Goal: Obtain resource: Download file/media

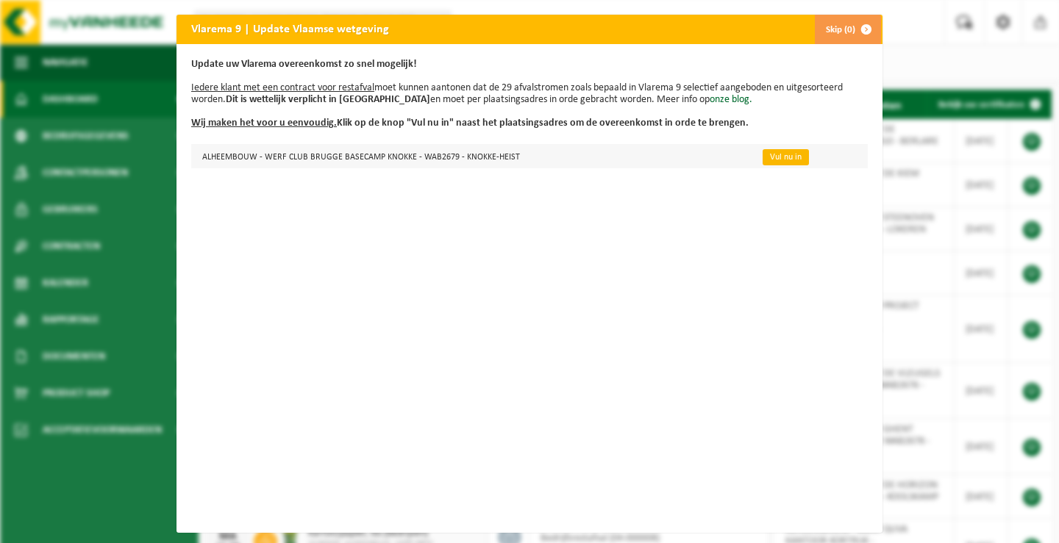
click at [768, 160] on link "Vul nu in" at bounding box center [786, 157] width 46 height 16
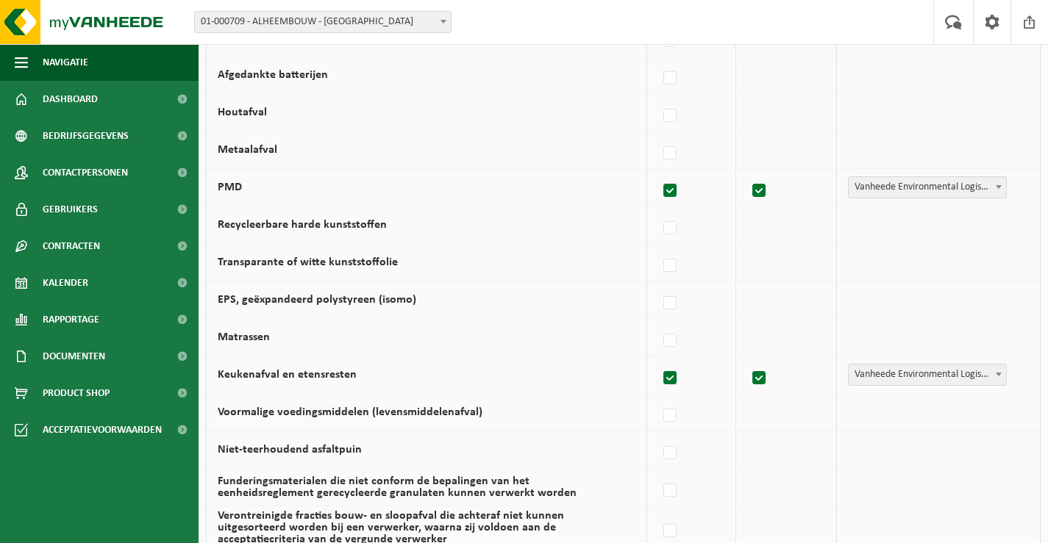
scroll to position [588, 0]
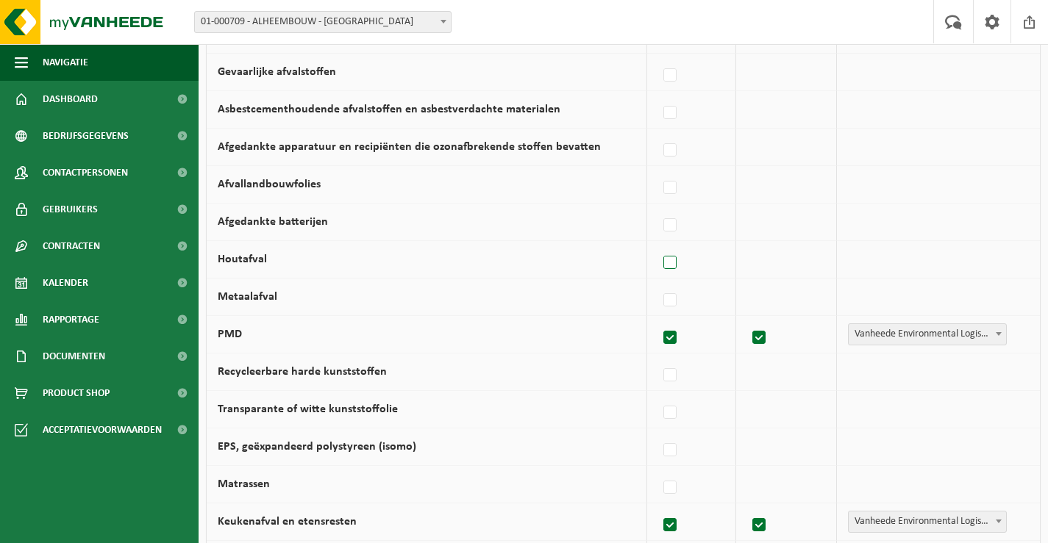
click at [678, 263] on label at bounding box center [670, 263] width 21 height 22
click at [658, 245] on input "Houtafval" at bounding box center [657, 244] width 1 height 1
checkbox input "true"
click at [663, 299] on label at bounding box center [667, 301] width 21 height 22
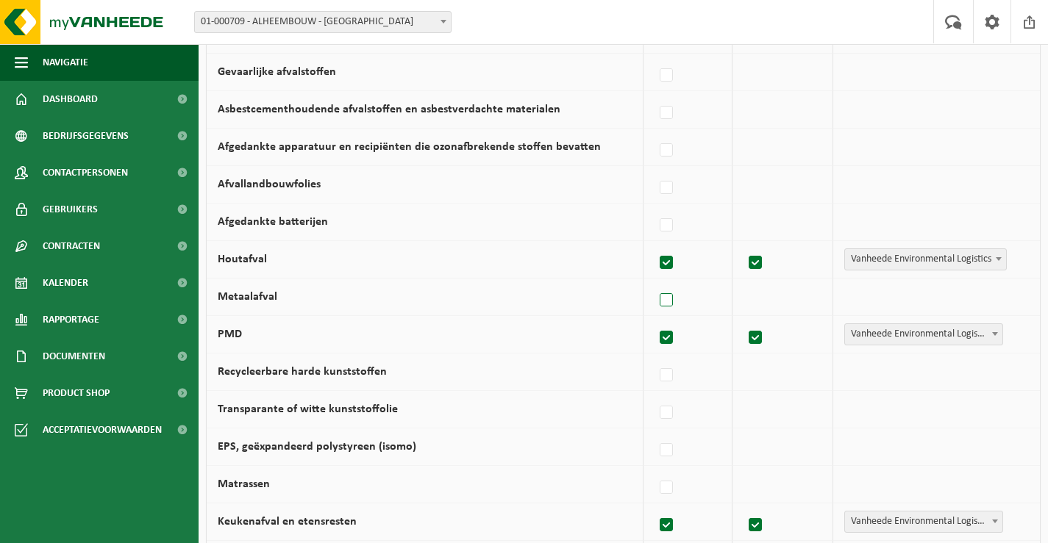
click at [654, 282] on input "Metaalafval" at bounding box center [654, 282] width 1 height 1
checkbox input "true"
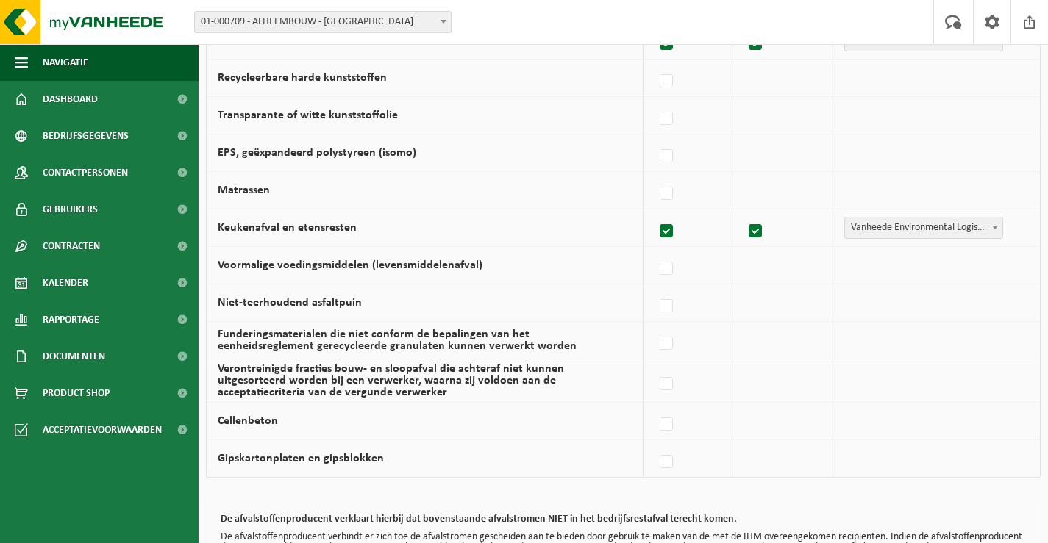
scroll to position [1008, 0]
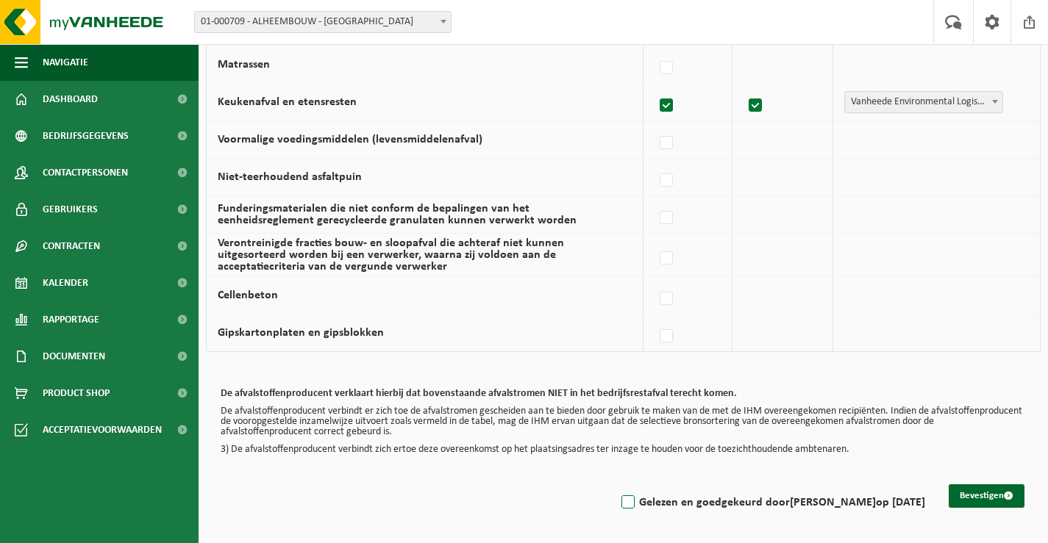
click at [629, 505] on label "Gelezen en goedgekeurd door Karine Lemaire op 11/08/25" at bounding box center [771, 503] width 307 height 22
click at [616, 485] on input "Gelezen en goedgekeurd door Karine Lemaire op 11/08/25" at bounding box center [615, 484] width 1 height 1
checkbox input "true"
click at [977, 499] on button "Bevestigen" at bounding box center [987, 497] width 76 height 24
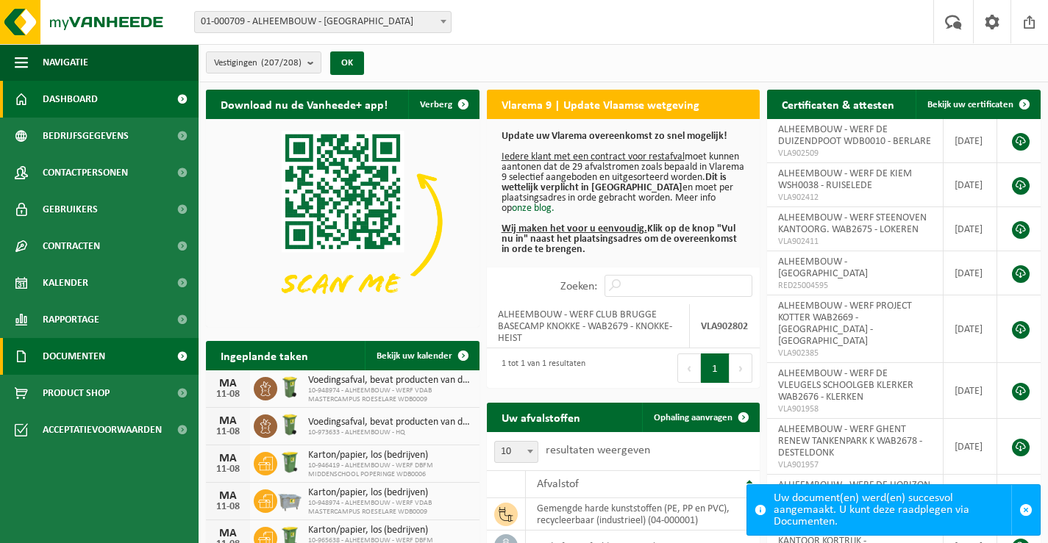
click at [56, 356] on span "Documenten" at bounding box center [74, 356] width 63 height 37
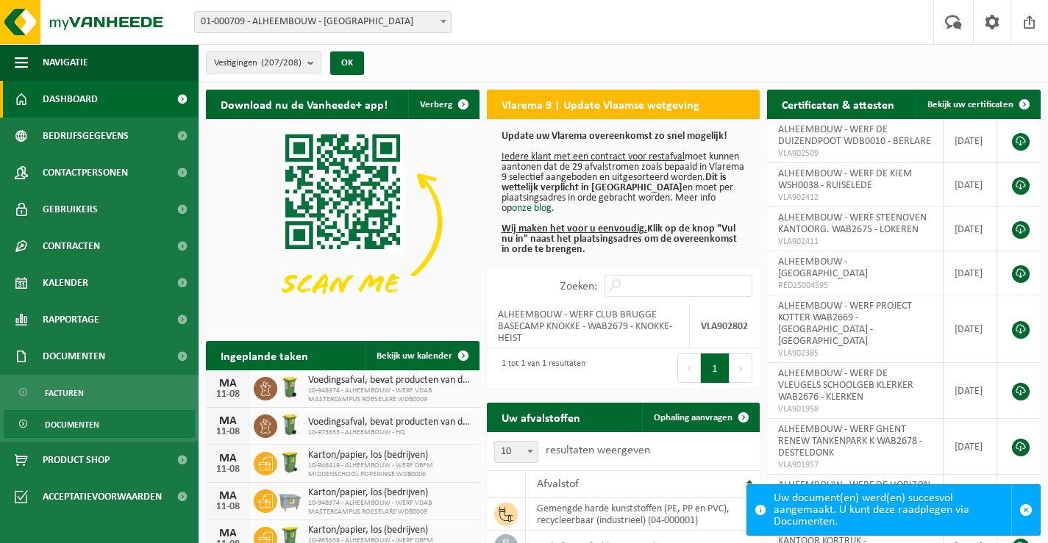
click at [68, 422] on span "Documenten" at bounding box center [72, 425] width 54 height 28
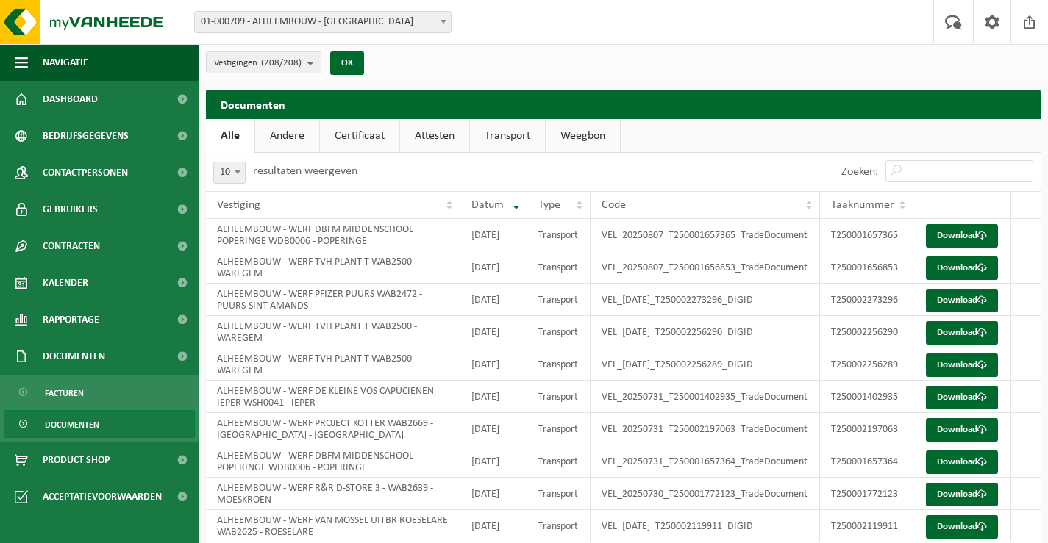
click at [361, 136] on link "Certificaat" at bounding box center [359, 136] width 79 height 34
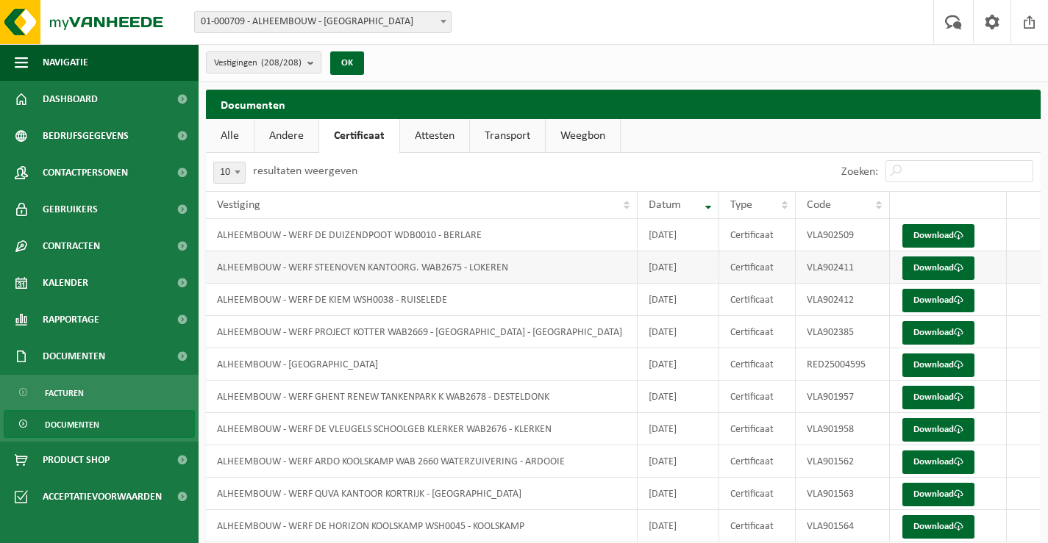
scroll to position [55, 0]
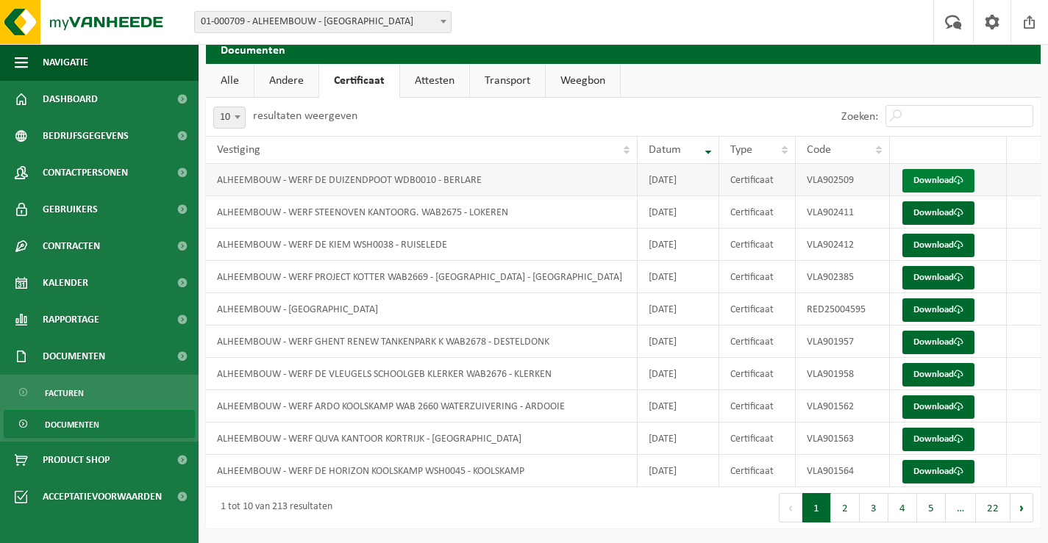
click at [943, 180] on link "Download" at bounding box center [938, 181] width 72 height 24
click at [929, 243] on link "Download" at bounding box center [938, 246] width 72 height 24
click at [926, 309] on link "Download" at bounding box center [938, 311] width 72 height 24
click at [932, 339] on link "Download" at bounding box center [938, 343] width 72 height 24
drag, startPoint x: 853, startPoint y: 372, endPoint x: 802, endPoint y: 372, distance: 50.7
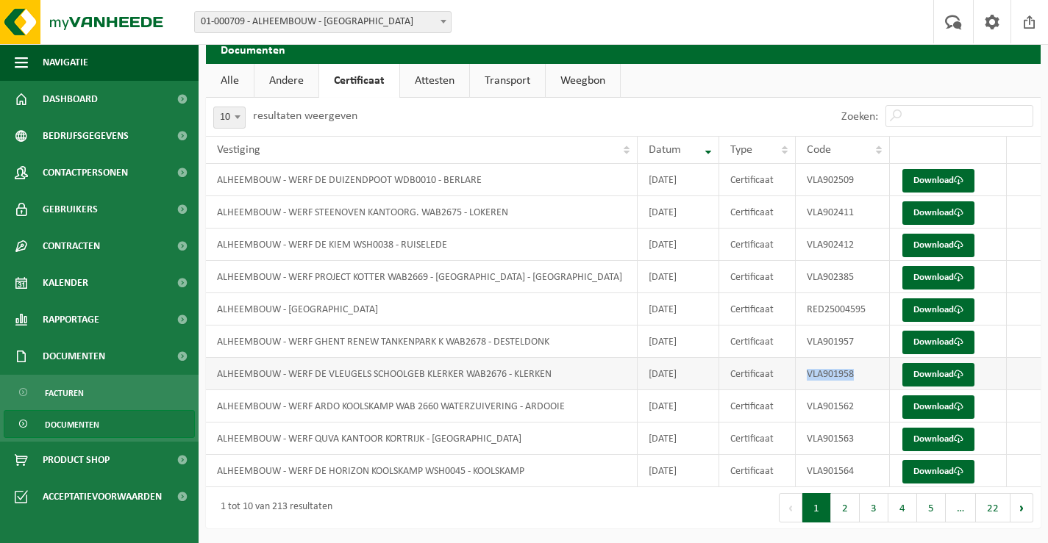
click at [802, 372] on td "VLA901958" at bounding box center [843, 374] width 95 height 32
copy td "VLA901958"
click at [931, 371] on link "Download" at bounding box center [938, 375] width 72 height 24
click at [861, 407] on td "VLA901562" at bounding box center [843, 406] width 95 height 32
drag, startPoint x: 843, startPoint y: 404, endPoint x: 802, endPoint y: 409, distance: 40.7
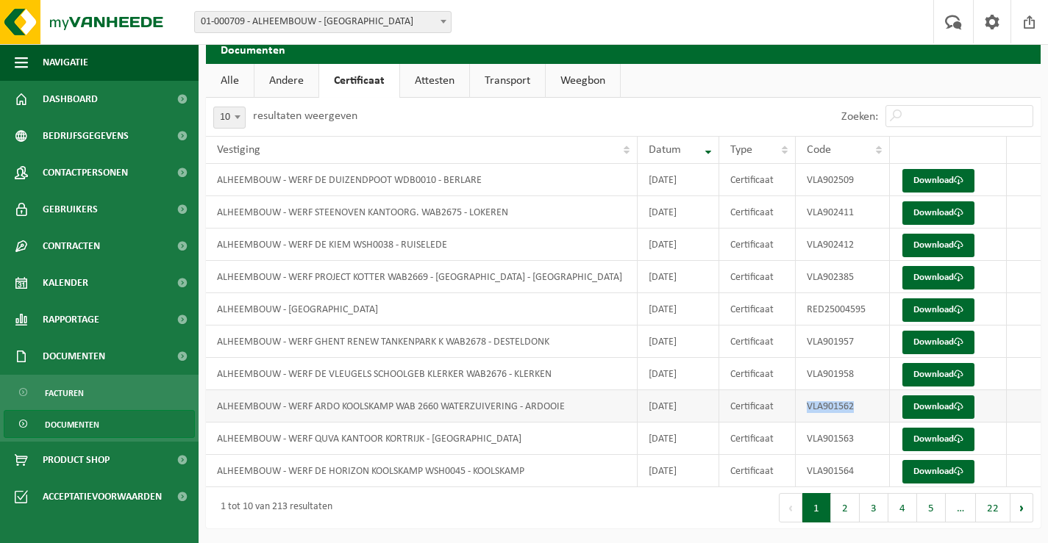
click at [802, 409] on td "VLA901562" at bounding box center [843, 406] width 95 height 32
copy td "VLA901562"
click at [580, 79] on link "Weegbon" at bounding box center [583, 81] width 74 height 34
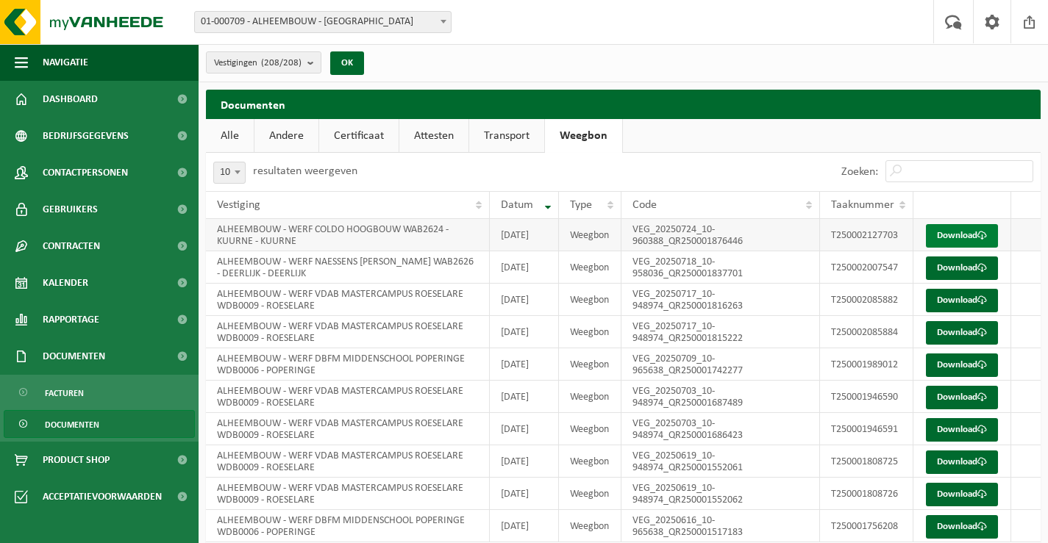
click at [951, 240] on link "Download" at bounding box center [962, 236] width 72 height 24
click at [965, 277] on link "Download" at bounding box center [962, 269] width 72 height 24
click at [432, 132] on link "Attesten" at bounding box center [433, 136] width 69 height 34
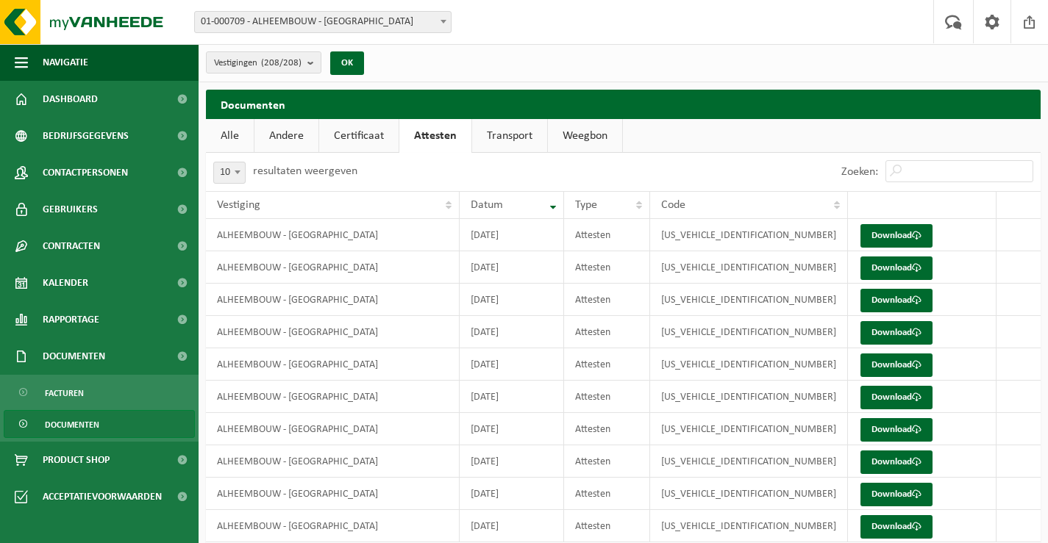
click at [494, 132] on link "Transport" at bounding box center [509, 136] width 75 height 34
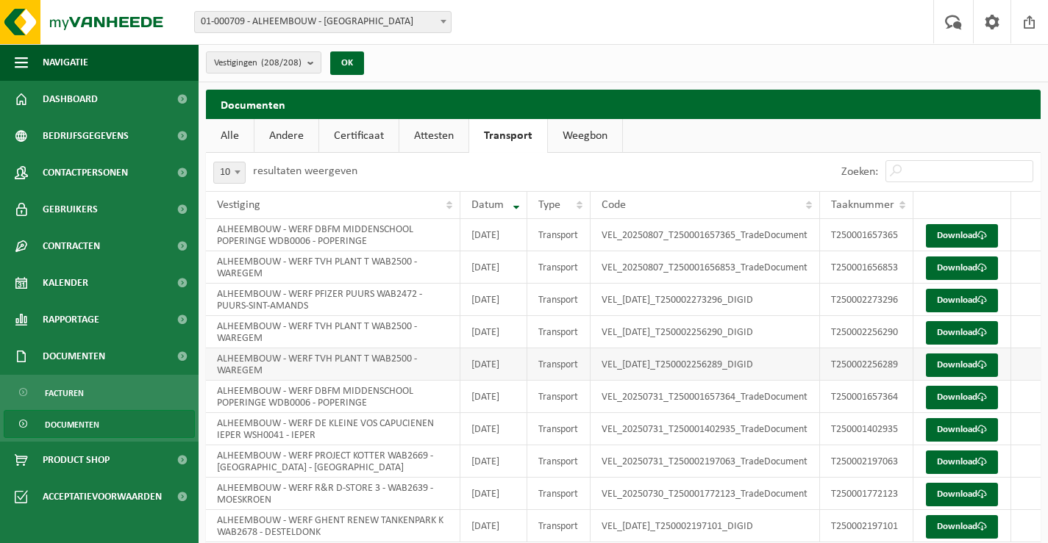
scroll to position [173, 0]
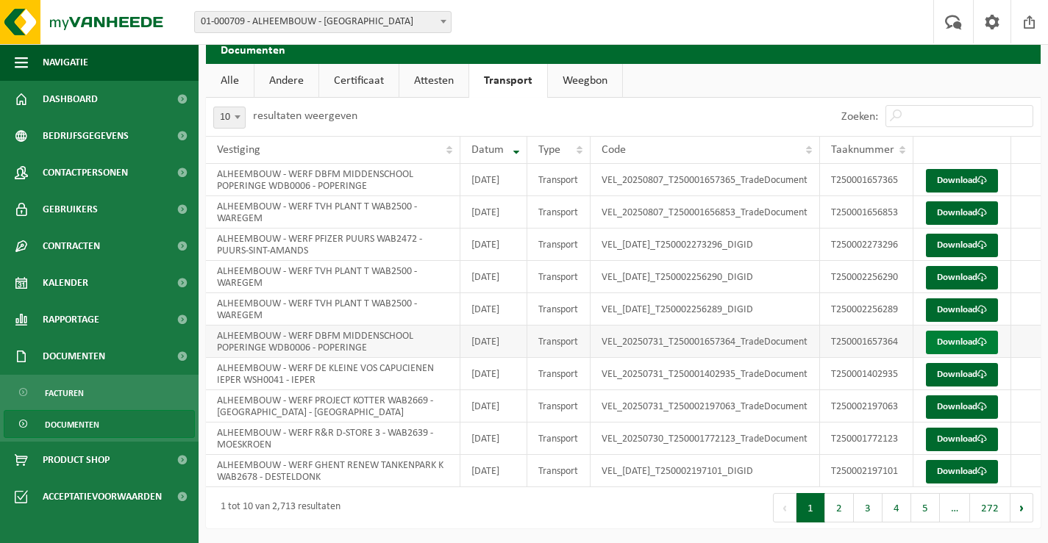
click at [964, 331] on link "Download" at bounding box center [962, 343] width 72 height 24
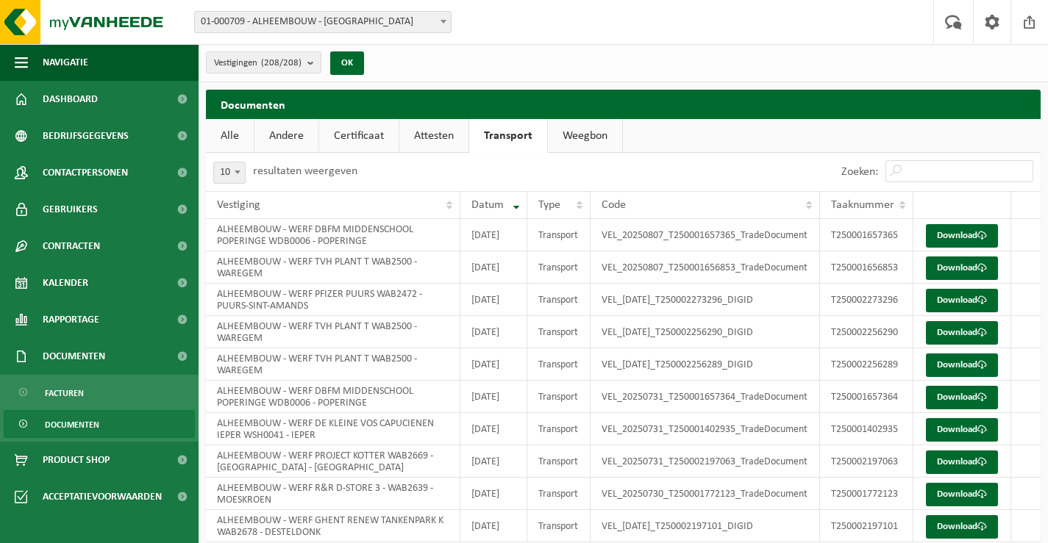
click at [426, 135] on link "Attesten" at bounding box center [433, 136] width 69 height 34
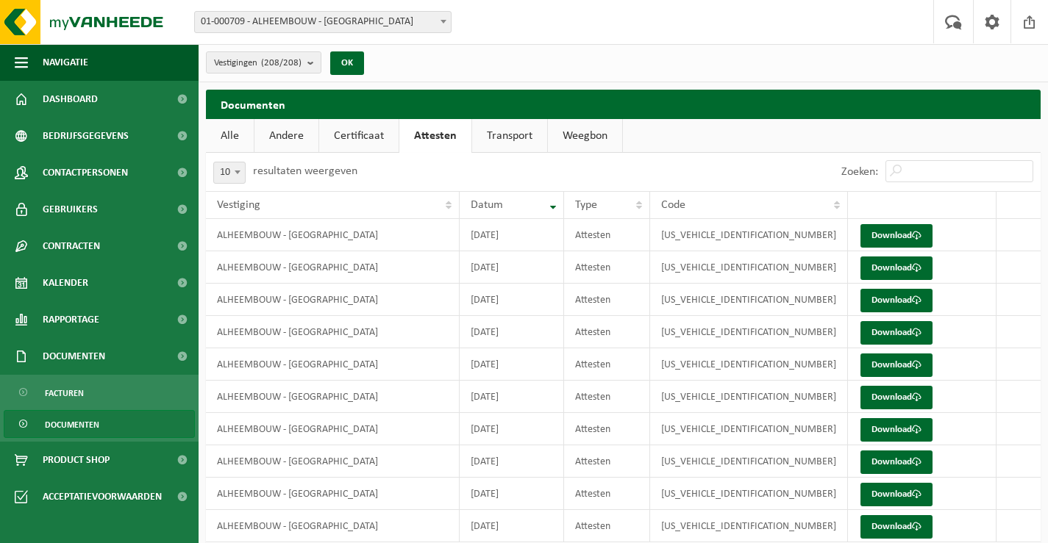
click at [229, 135] on link "Alle" at bounding box center [230, 136] width 48 height 34
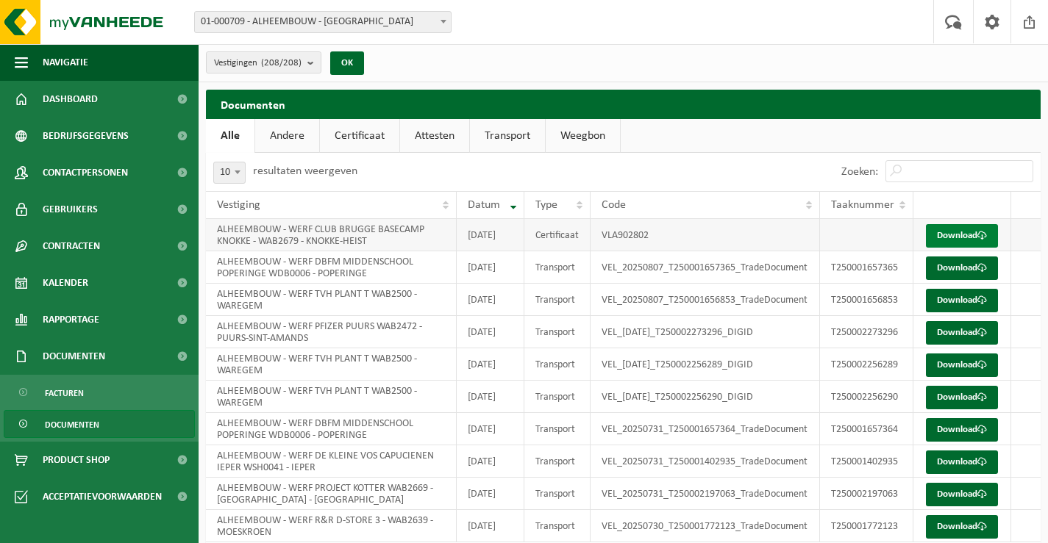
click at [968, 240] on link "Download" at bounding box center [962, 236] width 72 height 24
click at [624, 49] on div "Vestigingen (208/208) Alles selecteren Alles deselecteren ALHEEMBOUW - [GEOGRAP…" at bounding box center [623, 63] width 849 height 38
click at [1032, 25] on span at bounding box center [1029, 21] width 22 height 43
